Goal: Transaction & Acquisition: Purchase product/service

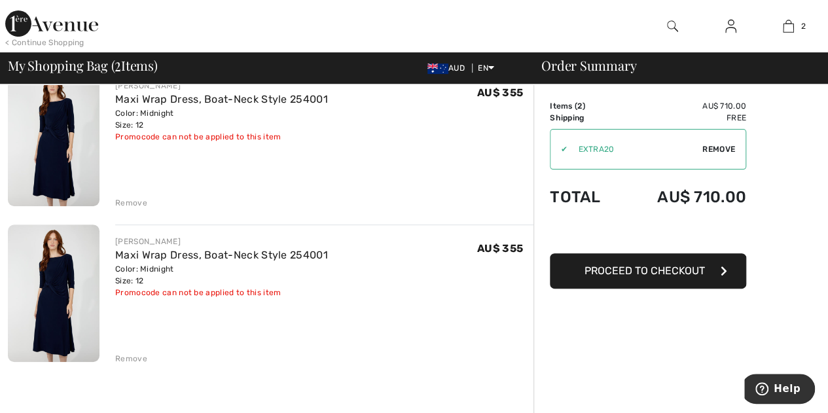
scroll to position [122, 0]
click at [134, 355] on div "Remove" at bounding box center [131, 360] width 32 height 12
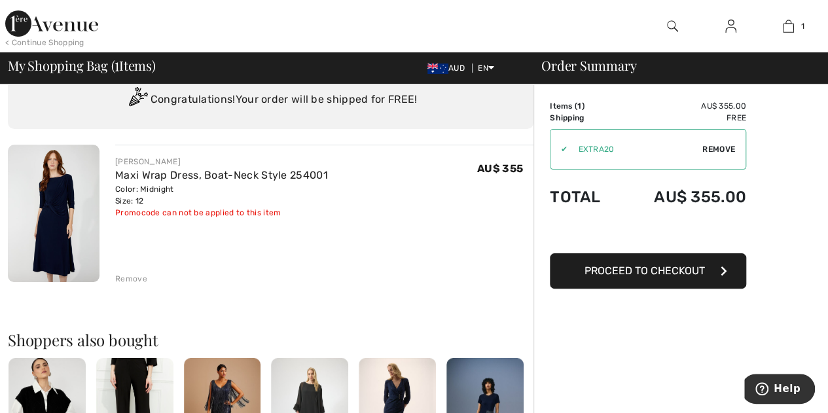
scroll to position [59, 0]
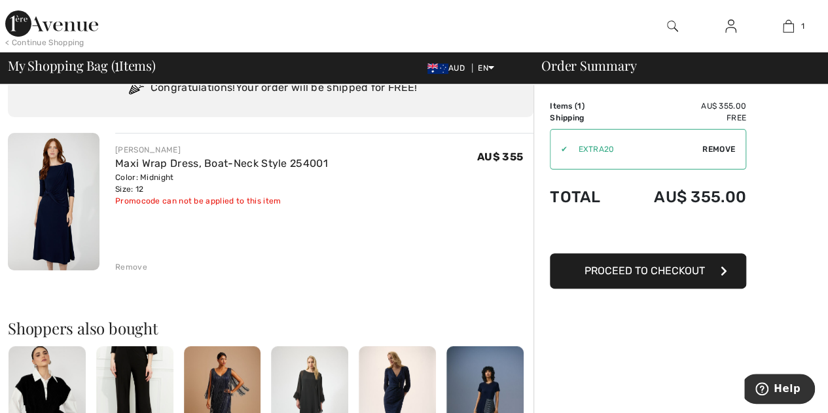
click at [721, 149] on span "Remove" at bounding box center [719, 149] width 33 height 12
click at [663, 272] on span "Proceed to Checkout" at bounding box center [645, 271] width 121 height 12
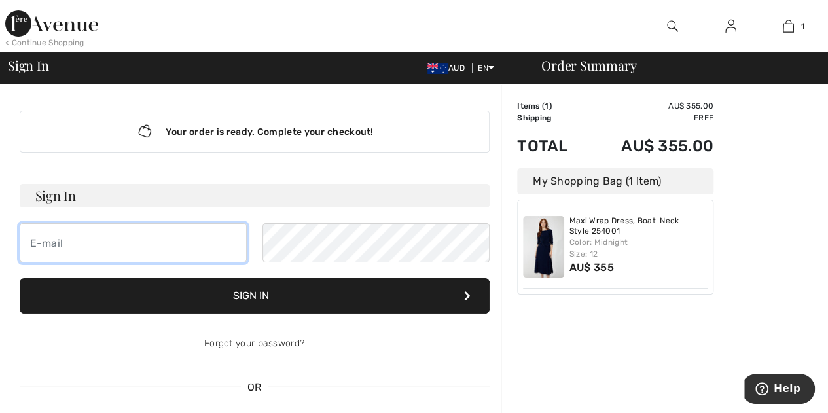
type input "[EMAIL_ADDRESS][DOMAIN_NAME]"
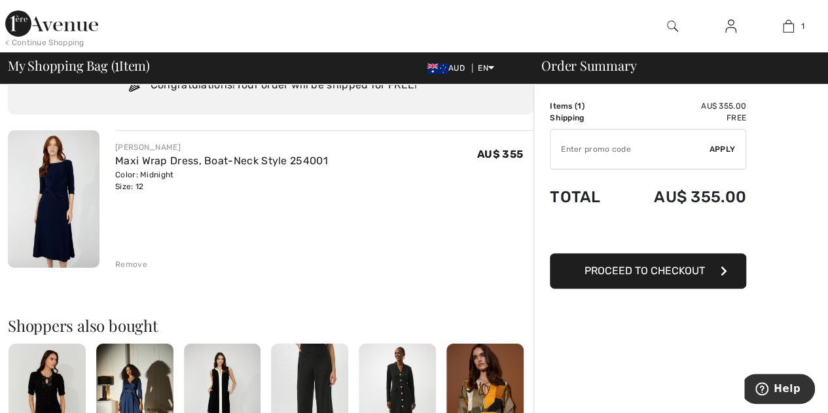
scroll to position [63, 0]
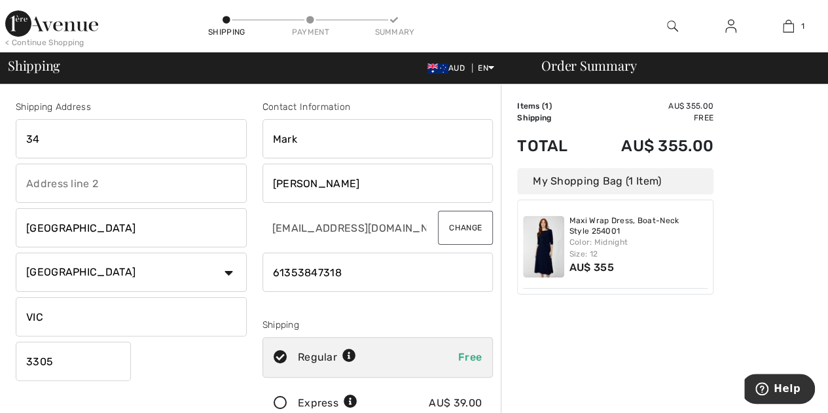
click at [71, 180] on input "text" at bounding box center [131, 183] width 231 height 39
type input "[GEOGRAPHIC_DATA][PERSON_NAME]"
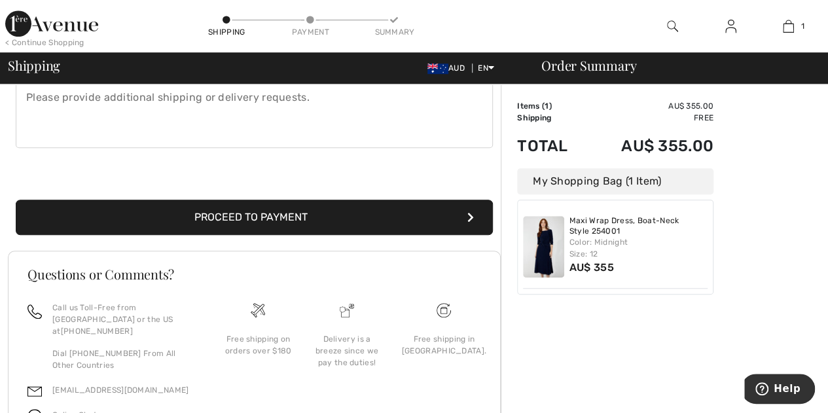
scroll to position [405, 0]
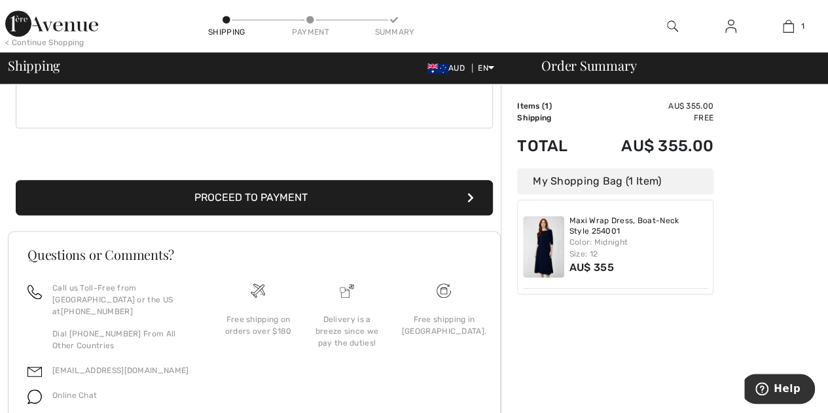
click at [290, 198] on button "Proceed to Payment" at bounding box center [254, 197] width 477 height 35
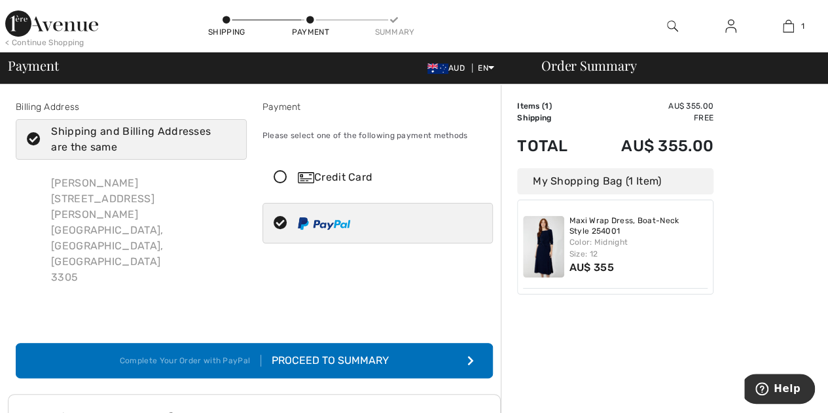
click at [381, 353] on div "Proceed to Summary" at bounding box center [325, 361] width 128 height 16
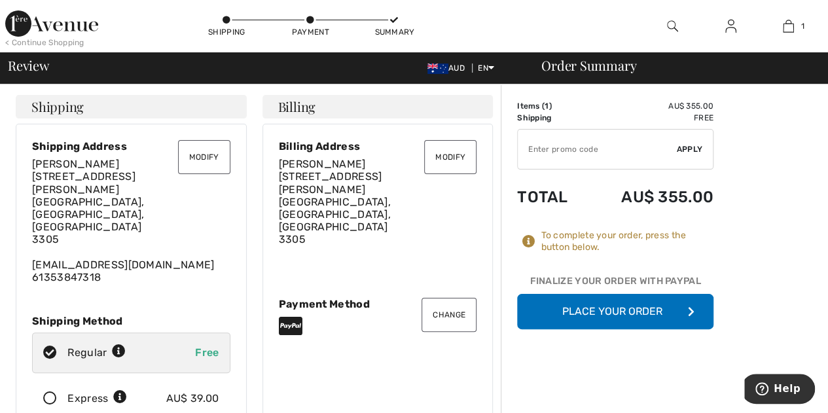
click at [633, 310] on button "Place Your Order" at bounding box center [615, 311] width 196 height 35
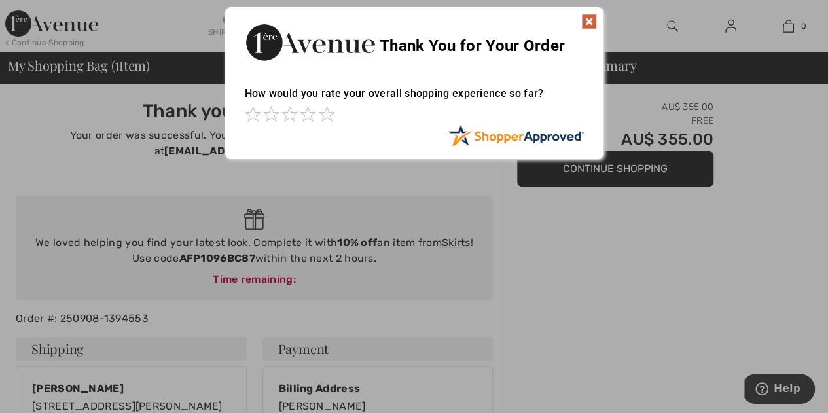
click at [592, 22] on img at bounding box center [590, 22] width 16 height 16
